Goal: Information Seeking & Learning: Check status

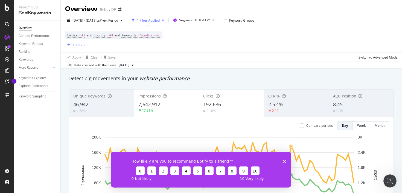
click at [287, 162] on div "How likely are you to recommend Botify to a friend? 0 1 2 3 4 5 6 7 8 9 10 0 - …" at bounding box center [201, 169] width 181 height 36
click at [283, 161] on icon "Close survey" at bounding box center [284, 161] width 3 height 3
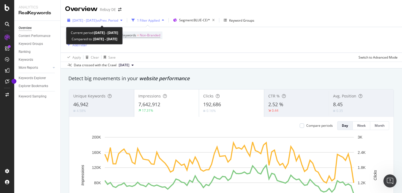
click at [97, 21] on span "[DATE] - [DATE]" at bounding box center [85, 20] width 24 height 5
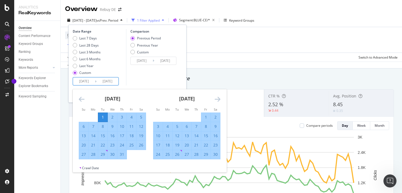
click at [80, 84] on input "[DATE]" at bounding box center [84, 81] width 22 height 8
click at [219, 98] on icon "Move forward to switch to the next month." at bounding box center [218, 99] width 6 height 7
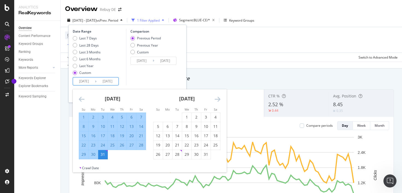
click at [219, 98] on icon "Move forward to switch to the next month." at bounding box center [218, 99] width 6 height 7
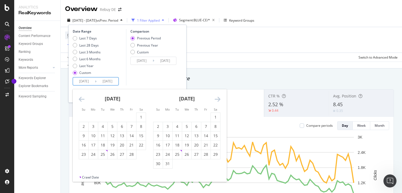
click at [219, 98] on icon "Move forward to switch to the next month." at bounding box center [218, 99] width 6 height 7
click at [218, 98] on icon "Move forward to switch to the next month." at bounding box center [218, 99] width 6 height 7
click at [176, 117] on div "1" at bounding box center [177, 116] width 9 height 5
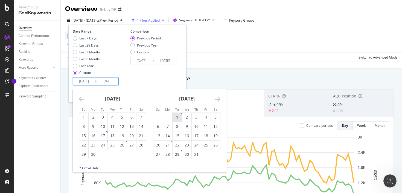
type input "[DATE]"
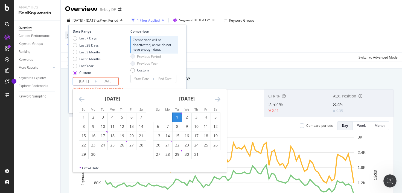
click at [219, 101] on icon "Move forward to switch to the next month." at bounding box center [218, 99] width 6 height 7
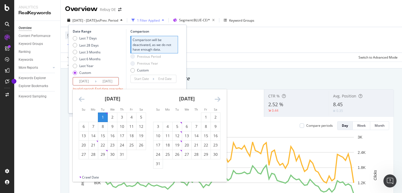
click at [219, 101] on icon "Move forward to switch to the next month." at bounding box center [218, 99] width 6 height 7
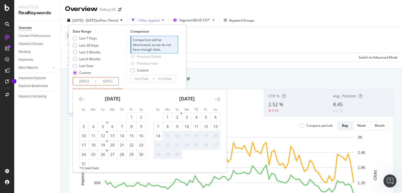
click at [82, 98] on icon "Move backward to switch to the previous month." at bounding box center [82, 99] width 6 height 7
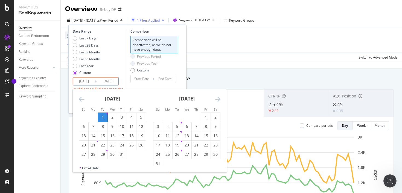
click at [217, 96] on icon "Move forward to switch to the next month." at bounding box center [218, 99] width 6 height 7
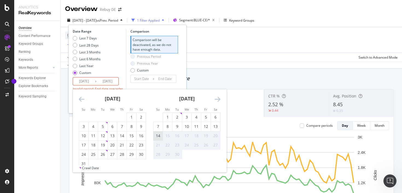
click at [158, 136] on div "14" at bounding box center [157, 135] width 9 height 5
type input "[DATE]"
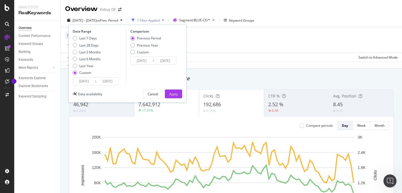
click at [84, 80] on input "[DATE]" at bounding box center [84, 81] width 22 height 8
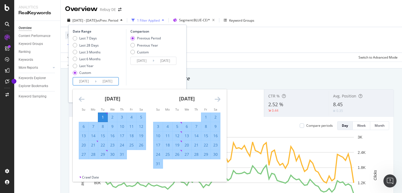
click at [102, 117] on div "1" at bounding box center [102, 116] width 9 height 5
click at [217, 96] on icon "Move forward to switch to the next month." at bounding box center [218, 99] width 6 height 7
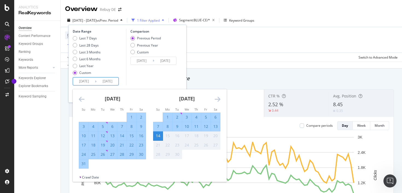
click at [167, 117] on div "1" at bounding box center [167, 116] width 9 height 5
type input "[DATE]"
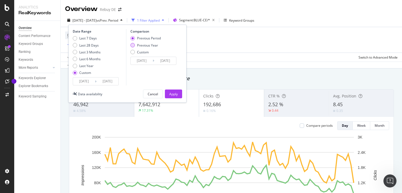
click at [150, 44] on div "Previous Year" at bounding box center [147, 45] width 21 height 5
type input "[DATE]"
click at [173, 94] on div "Apply" at bounding box center [173, 94] width 8 height 5
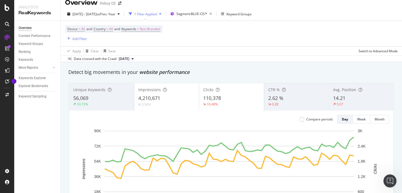
scroll to position [7, 0]
click at [308, 121] on div "Compare periods" at bounding box center [316, 119] width 33 height 9
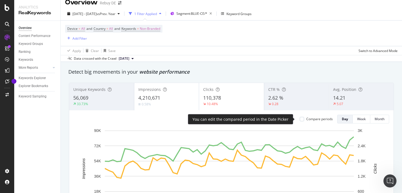
click at [306, 118] on div "Compare periods" at bounding box center [319, 119] width 27 height 5
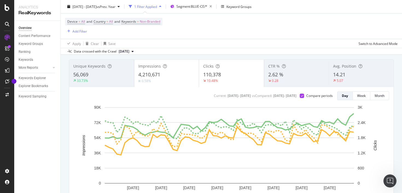
scroll to position [29, 0]
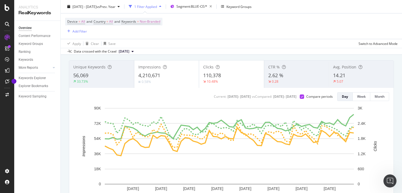
click at [165, 62] on div "Impressions 4,210,671 0.58%" at bounding box center [166, 74] width 65 height 25
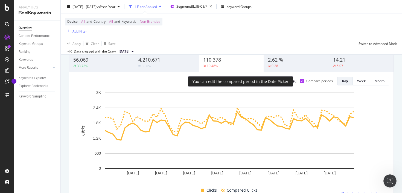
scroll to position [28, 0]
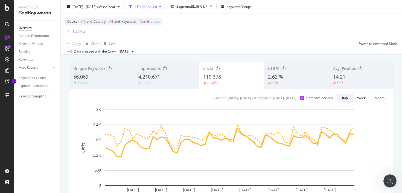
click at [352, 77] on div "14.21" at bounding box center [361, 76] width 56 height 7
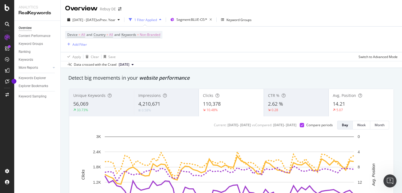
scroll to position [0, 0]
